Goal: Information Seeking & Learning: Learn about a topic

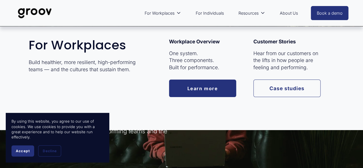
click at [178, 12] on icon "folder dropdown" at bounding box center [179, 13] width 4 height 4
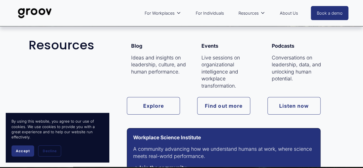
click at [221, 105] on link "Find out more" at bounding box center [223, 106] width 53 height 18
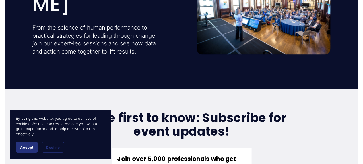
scroll to position [115, 0]
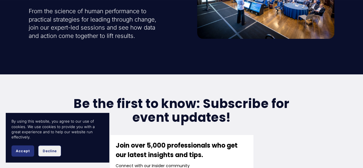
click at [57, 153] on span "Decline" at bounding box center [50, 151] width 14 height 4
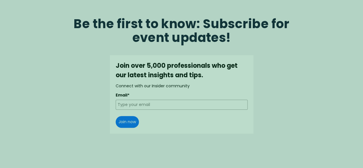
scroll to position [201, 0]
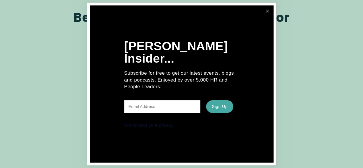
click at [267, 10] on link "Close" at bounding box center [268, 11] width 10 height 10
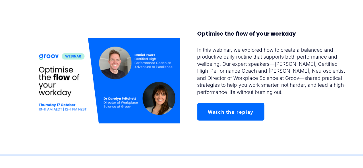
scroll to position [574, 0]
